Goal: Task Accomplishment & Management: Manage account settings

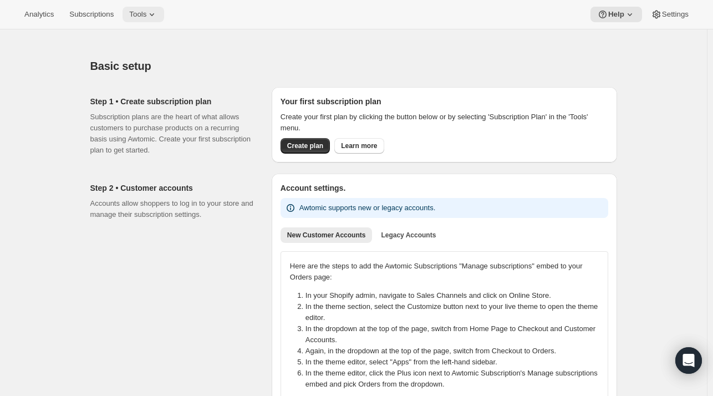
click at [142, 12] on span "Tools" at bounding box center [137, 14] width 17 height 9
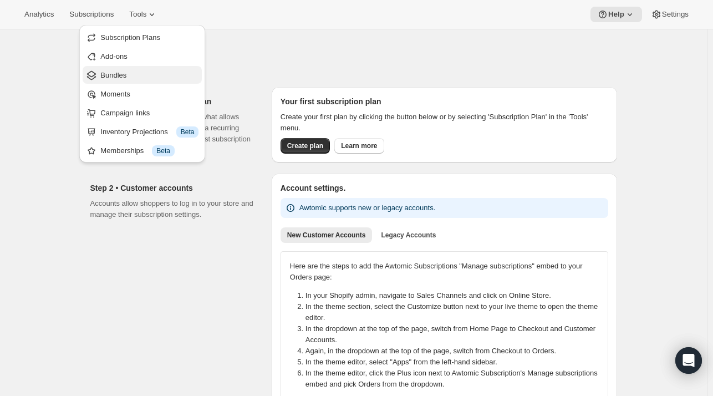
click at [117, 72] on span "Bundles" at bounding box center [113, 75] width 26 height 8
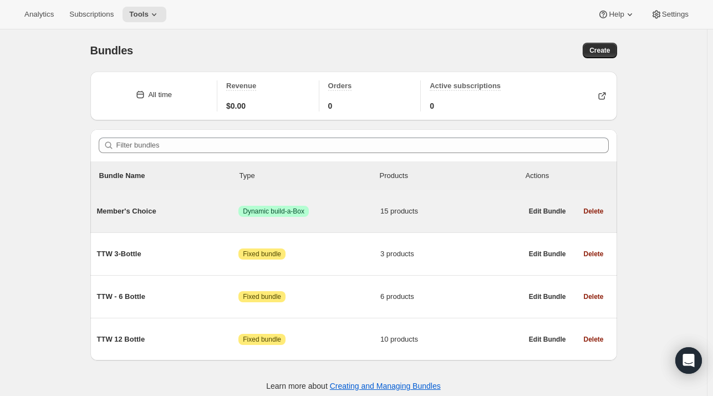
click at [144, 206] on span "Member's Choice" at bounding box center [168, 211] width 142 height 11
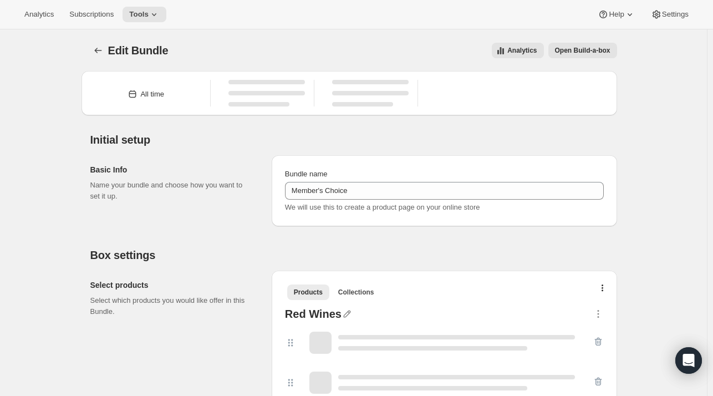
type input "Member's Choice"
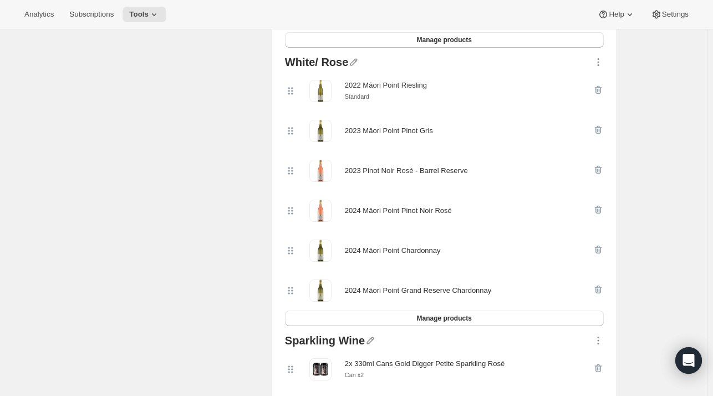
scroll to position [466, 0]
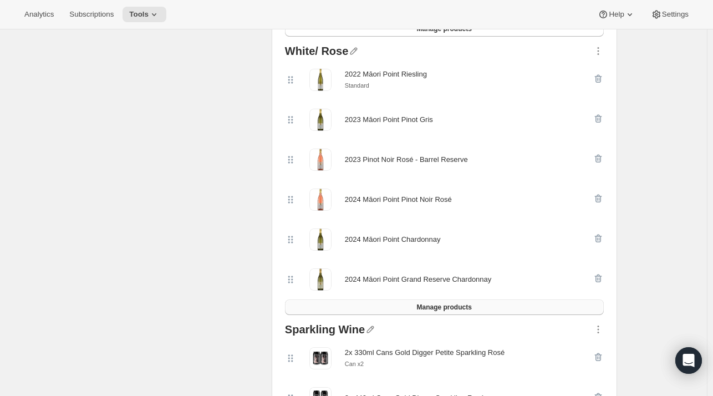
click at [463, 307] on span "Manage products" at bounding box center [443, 307] width 55 height 9
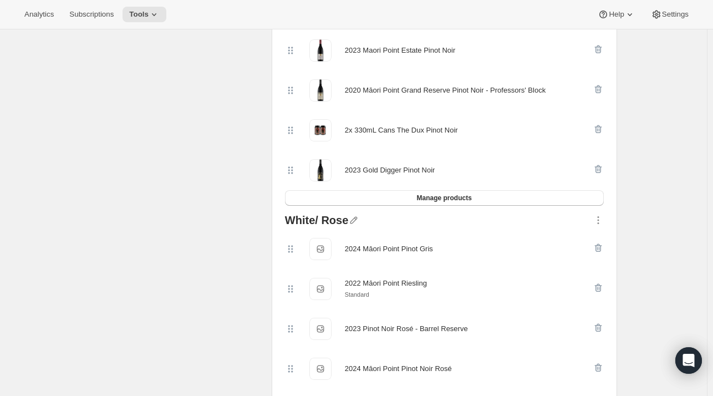
scroll to position [297, 0]
click at [354, 218] on icon "button" at bounding box center [353, 219] width 11 height 11
click at [328, 239] on input "text" at bounding box center [360, 241] width 106 height 18
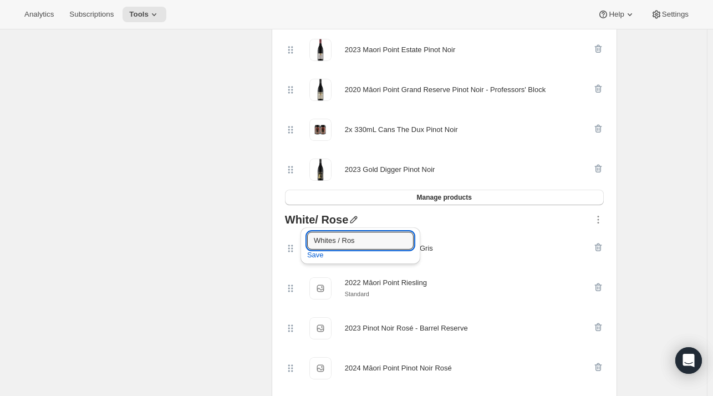
paste input "é"
type input "Whites / Rosés"
click at [318, 256] on span "Save" at bounding box center [315, 254] width 17 height 11
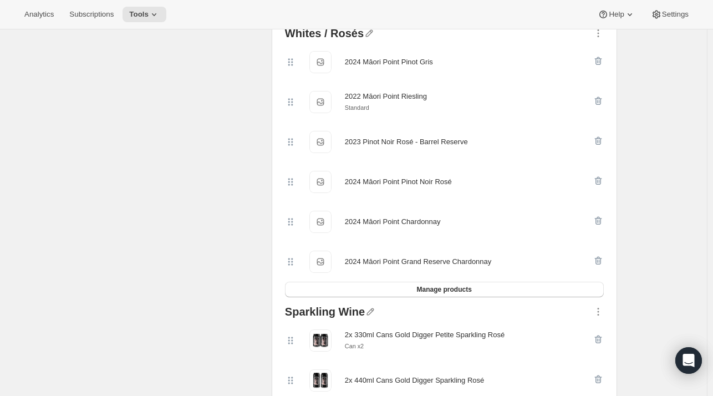
scroll to position [548, 0]
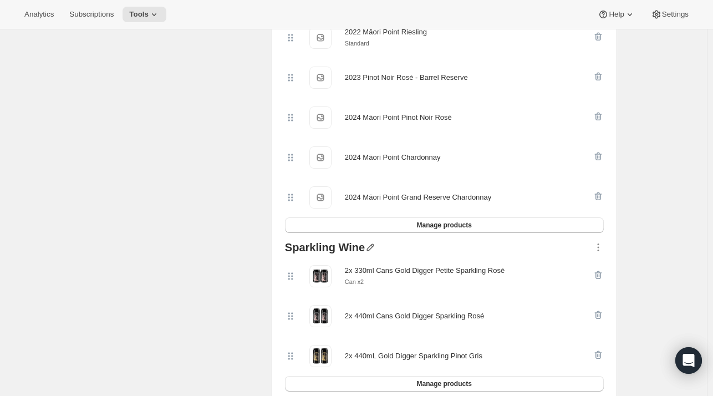
click at [370, 245] on icon "button" at bounding box center [370, 247] width 11 height 11
click at [357, 271] on input "text" at bounding box center [375, 268] width 106 height 18
type input "Sparkling WInes"
click at [324, 280] on span "Save" at bounding box center [330, 282] width 17 height 11
click at [371, 245] on icon "button" at bounding box center [376, 247] width 11 height 11
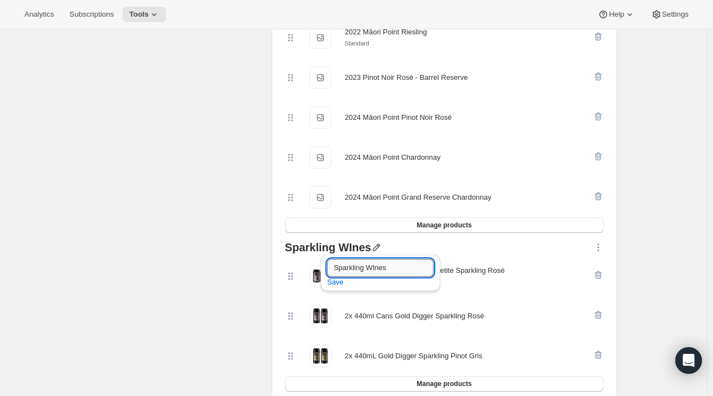
click at [374, 269] on input "Sparkling WInes" at bounding box center [380, 268] width 106 height 18
type input "Sparkling Wines"
click at [331, 281] on span "Save" at bounding box center [335, 282] width 17 height 11
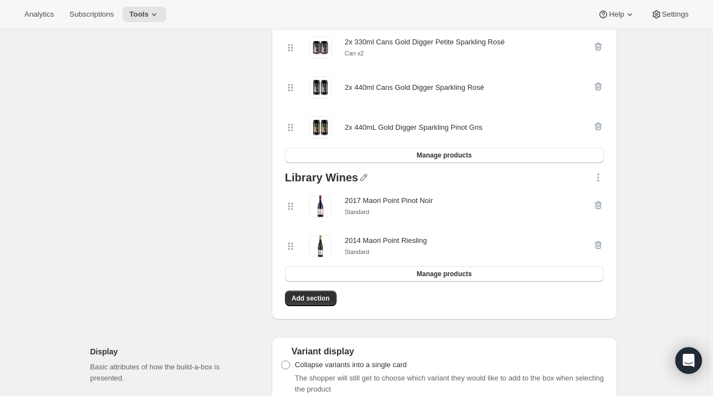
scroll to position [775, 0]
click at [340, 273] on button "Manage products" at bounding box center [444, 275] width 319 height 16
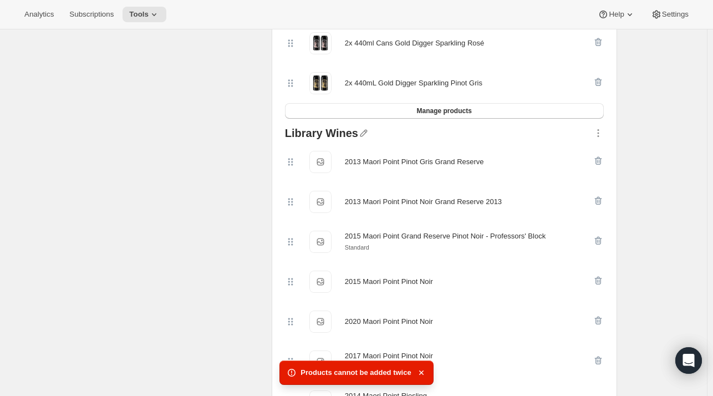
scroll to position [828, 0]
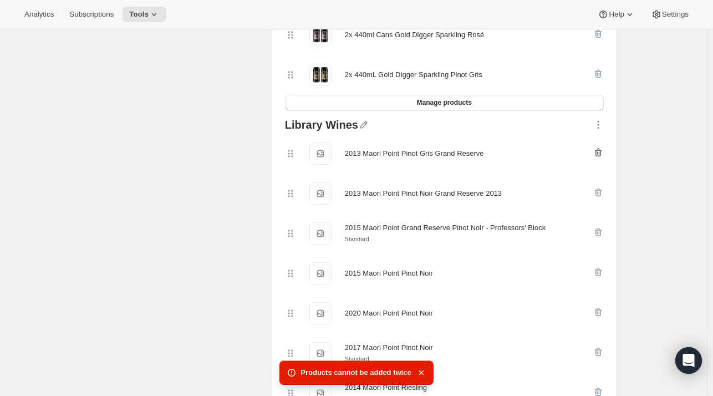
click at [597, 151] on icon "button" at bounding box center [596, 152] width 1 height 3
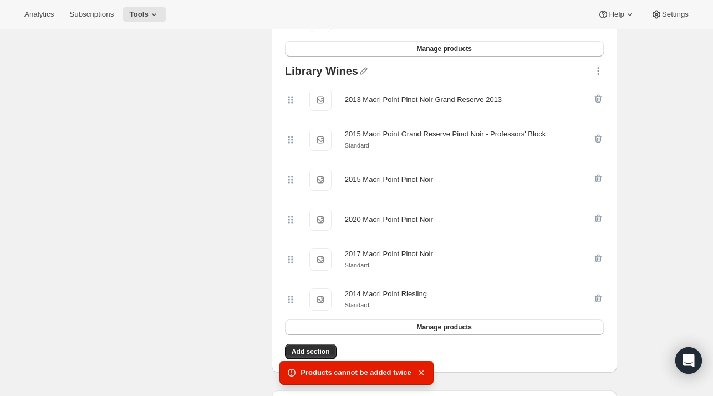
scroll to position [882, 0]
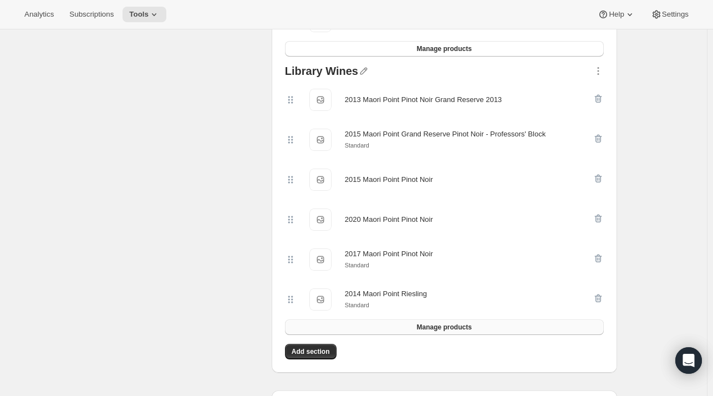
click at [489, 330] on button "Manage products" at bounding box center [444, 327] width 319 height 16
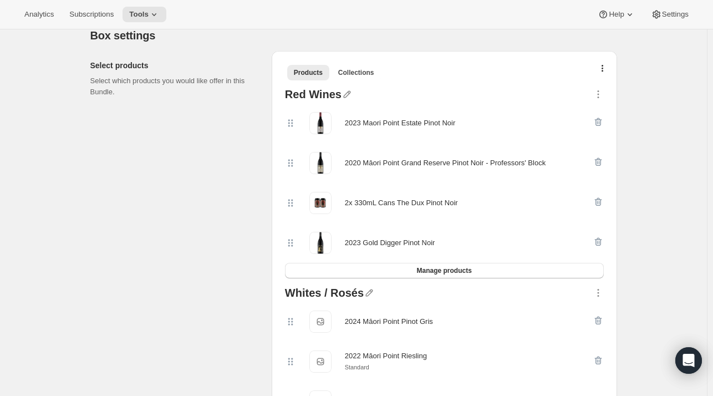
scroll to position [226, 0]
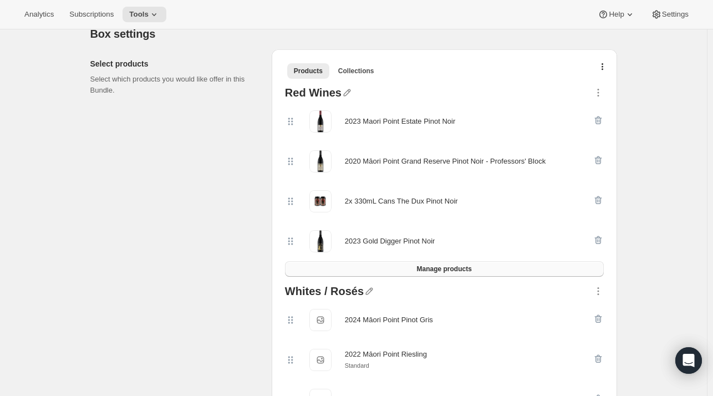
click at [484, 273] on button "Manage products" at bounding box center [444, 269] width 319 height 16
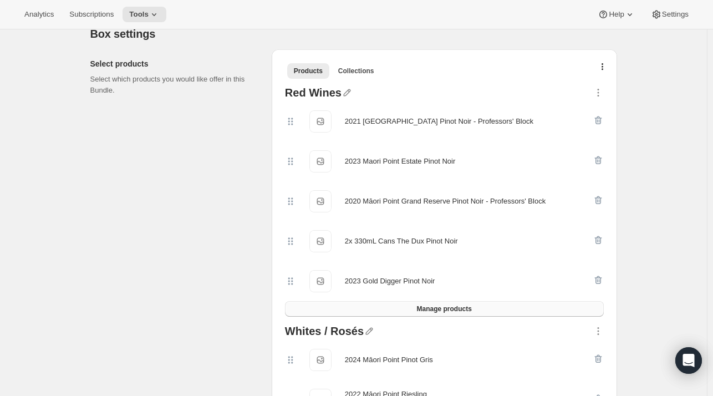
click at [487, 303] on button "Manage products" at bounding box center [444, 309] width 319 height 16
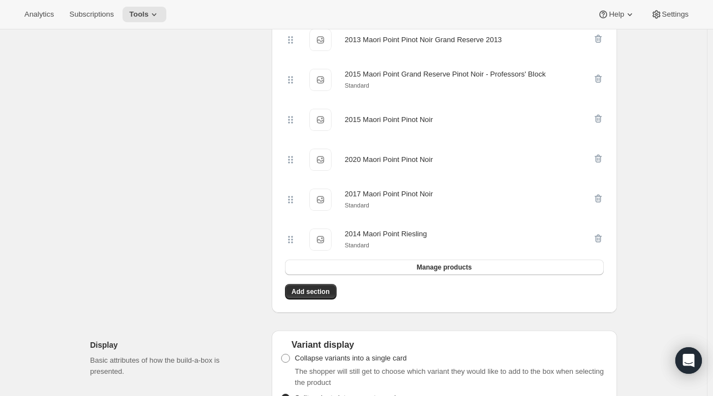
scroll to position [944, 0]
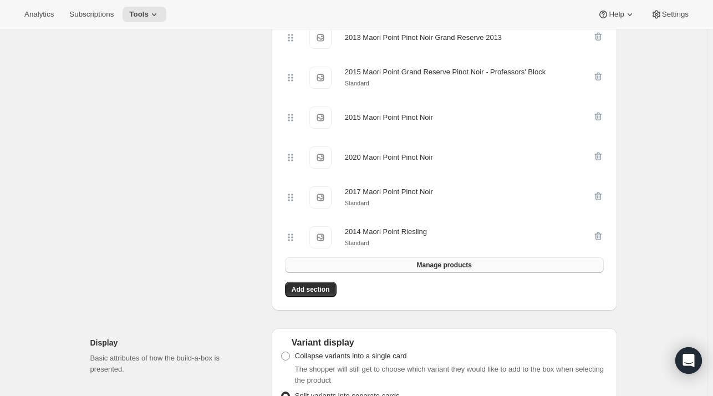
click at [484, 263] on button "Manage products" at bounding box center [444, 265] width 319 height 16
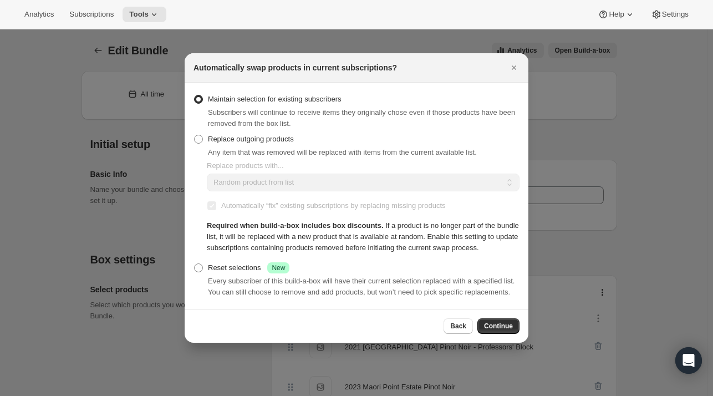
scroll to position [0, 0]
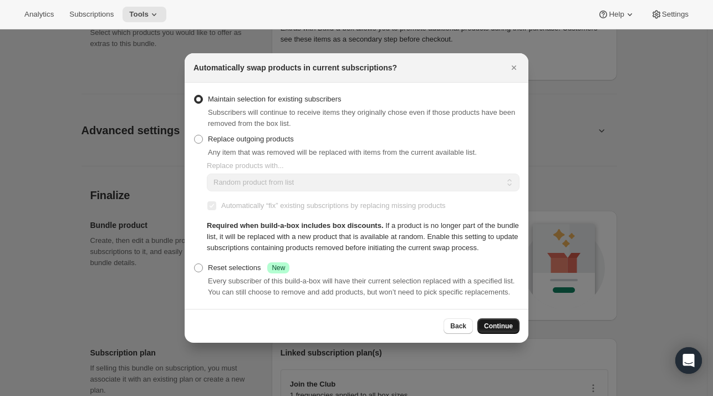
click at [489, 327] on span "Continue" at bounding box center [498, 325] width 29 height 9
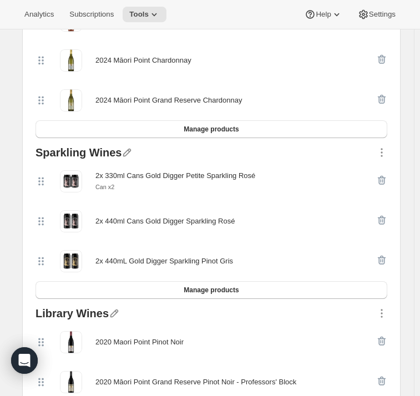
scroll to position [749, 0]
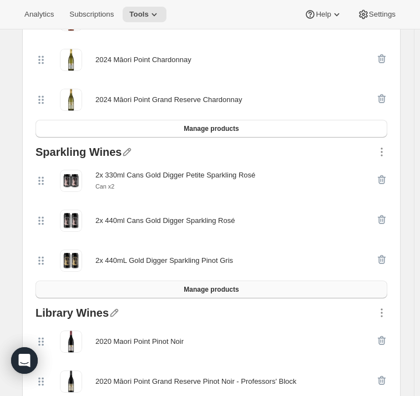
click at [221, 287] on span "Manage products" at bounding box center [210, 289] width 55 height 9
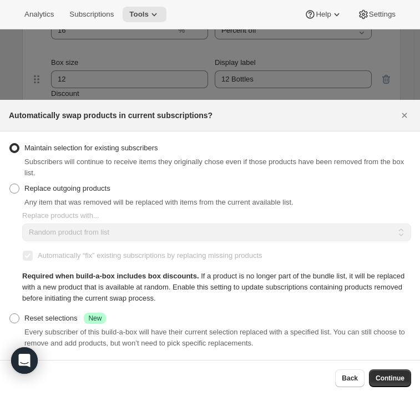
scroll to position [1440, 0]
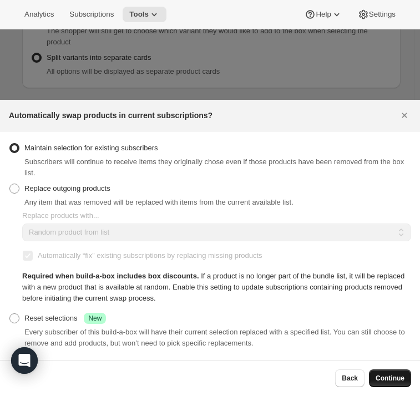
click at [388, 373] on button "Continue" at bounding box center [390, 378] width 42 height 18
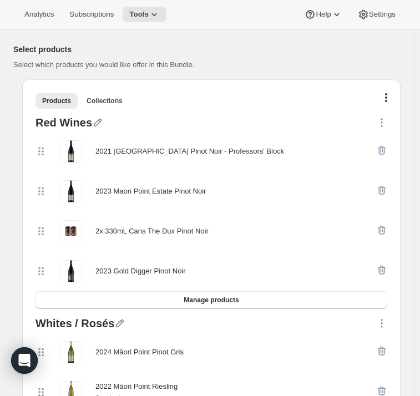
scroll to position [296, 0]
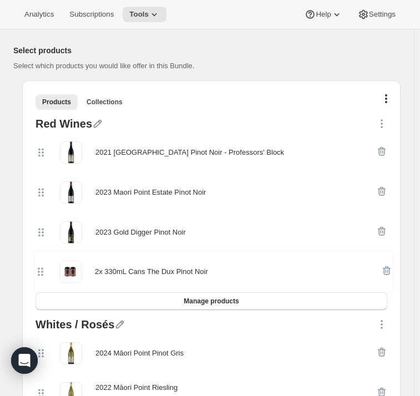
drag, startPoint x: 39, startPoint y: 232, endPoint x: 40, endPoint y: 278, distance: 46.0
click at [40, 278] on div "2021 Maori Point Grand Reserve Pinot Noir - Professors' Block 2023 Maori Point …" at bounding box center [210, 212] width 351 height 160
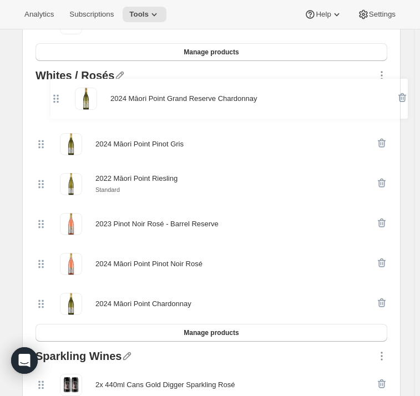
scroll to position [539, 0]
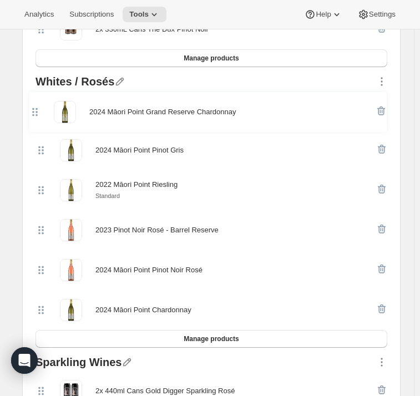
drag, startPoint x: 42, startPoint y: 304, endPoint x: 38, endPoint y: 101, distance: 203.4
click at [38, 101] on div "2024 Māori Point Pinot Gris 2022 Māori Point Riesling Standard 2023 Pinot Noir …" at bounding box center [210, 209] width 351 height 239
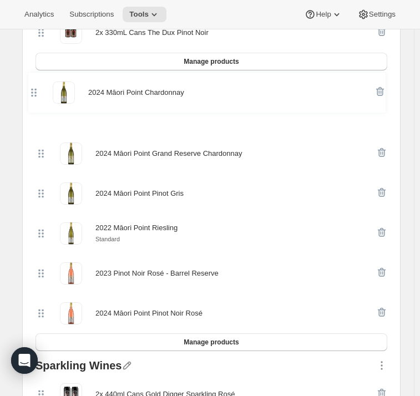
scroll to position [534, 0]
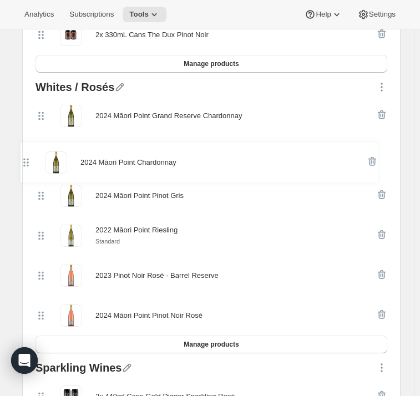
drag, startPoint x: 44, startPoint y: 306, endPoint x: 29, endPoint y: 141, distance: 165.8
click at [29, 141] on div "Products Collections More views Products Collections Red Wines 2021 Maori Point…" at bounding box center [211, 338] width 378 height 991
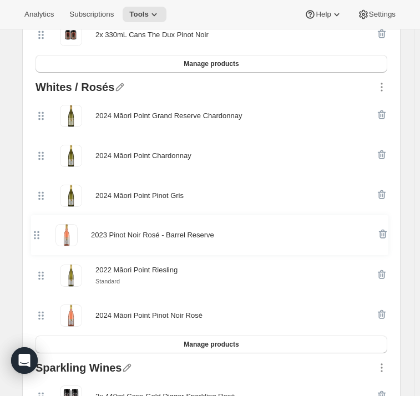
drag, startPoint x: 40, startPoint y: 278, endPoint x: 37, endPoint y: 234, distance: 43.9
click at [37, 234] on div "2024 Māori Point Grand Reserve Chardonnay 2024 Māori Point Chardonnay 2024 Māor…" at bounding box center [210, 215] width 351 height 239
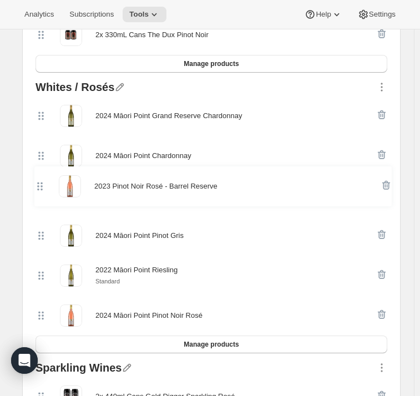
drag, startPoint x: 39, startPoint y: 238, endPoint x: 38, endPoint y: 182, distance: 55.4
click at [38, 182] on div "2024 Māori Point Grand Reserve Chardonnay 2024 Māori Point Chardonnay 2024 Māor…" at bounding box center [210, 215] width 351 height 239
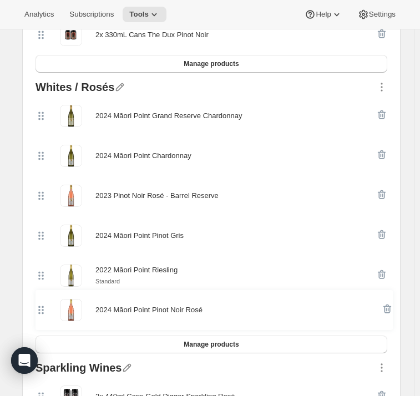
scroll to position [536, 0]
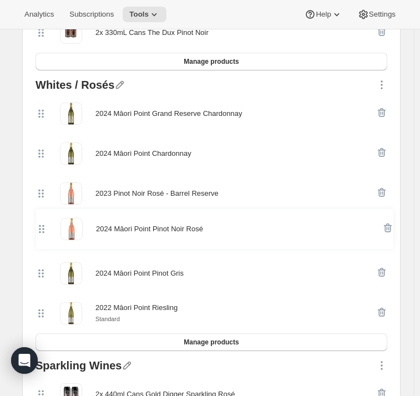
drag, startPoint x: 43, startPoint y: 315, endPoint x: 43, endPoint y: 222, distance: 93.1
click at [43, 222] on div "2024 Māori Point Grand Reserve Chardonnay 2024 Māori Point Chardonnay 2023 Pino…" at bounding box center [210, 213] width 351 height 239
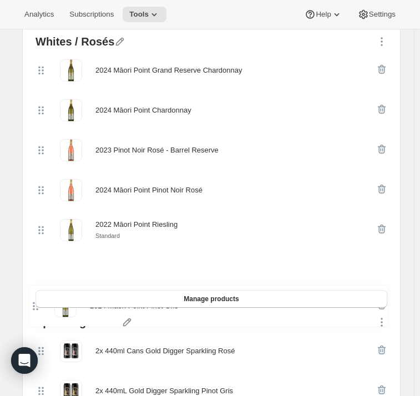
scroll to position [580, 0]
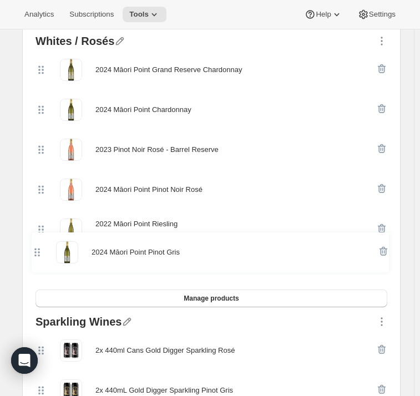
drag, startPoint x: 39, startPoint y: 274, endPoint x: 35, endPoint y: 262, distance: 12.8
click at [35, 262] on div "2024 Māori Point Grand Reserve Chardonnay 2024 Māori Point Chardonnay 2023 Pino…" at bounding box center [210, 169] width 351 height 239
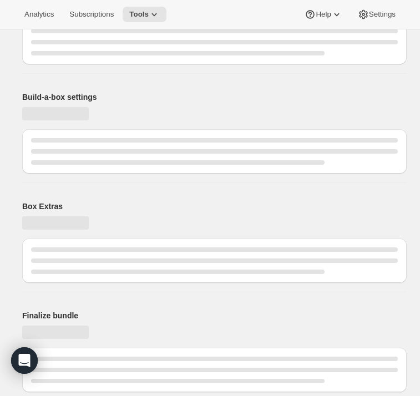
scroll to position [393, 0]
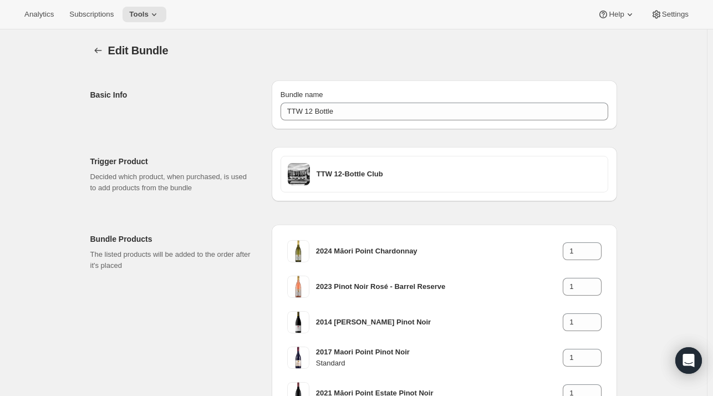
scroll to position [298, 0]
